Goal: Task Accomplishment & Management: Use online tool/utility

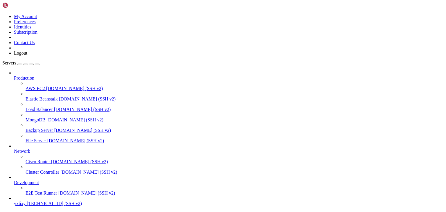
scroll to position [22, 0]
click at [30, 201] on span "[TECHNICAL_ID] (SSH v2)" at bounding box center [54, 203] width 55 height 5
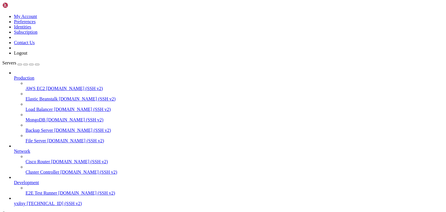
type input "/root"
click at [433, 67] on div "at (1).zone 10 KB / 32 KB at (1).zone 31% 31 %" at bounding box center [223, 106] width 446 height 212
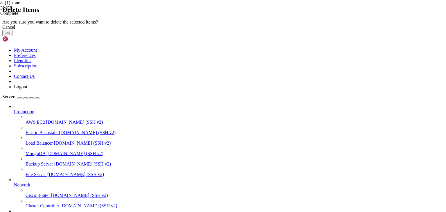
click at [12, 36] on button "OK" at bounding box center [7, 33] width 10 height 6
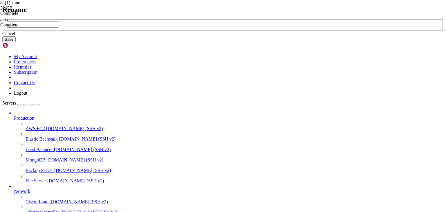
type input "at.txt"
click at [16, 42] on button "Save" at bounding box center [8, 39] width 13 height 6
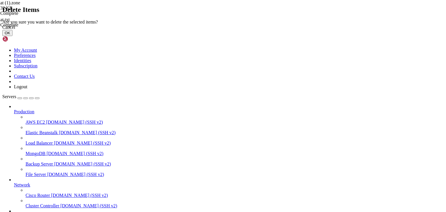
click at [12, 36] on button "OK" at bounding box center [7, 33] width 10 height 6
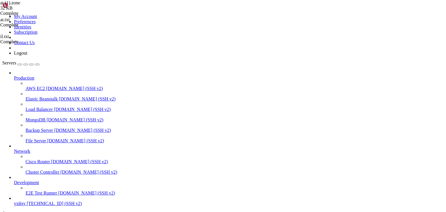
type textarea "# end"
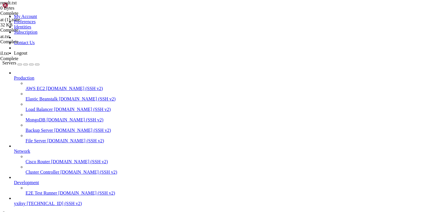
type textarea "# end"
